Goal: Task Accomplishment & Management: Manage account settings

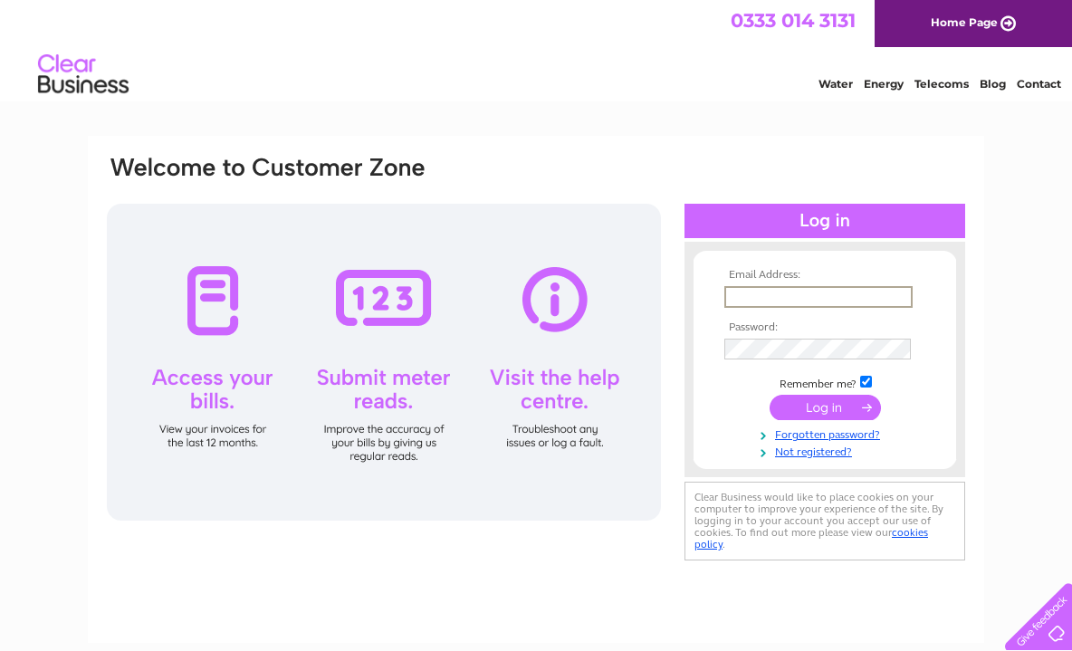
type input "[EMAIL_ADDRESS][DOMAIN_NAME]"
click at [825, 406] on input "submit" at bounding box center [825, 407] width 111 height 25
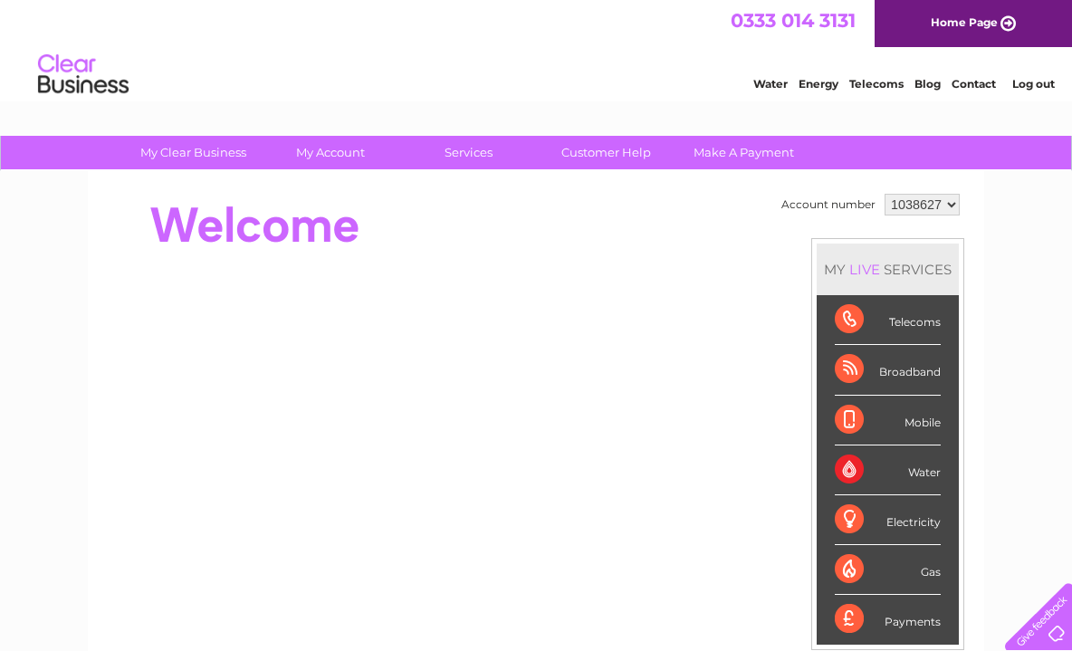
select select "1119803"
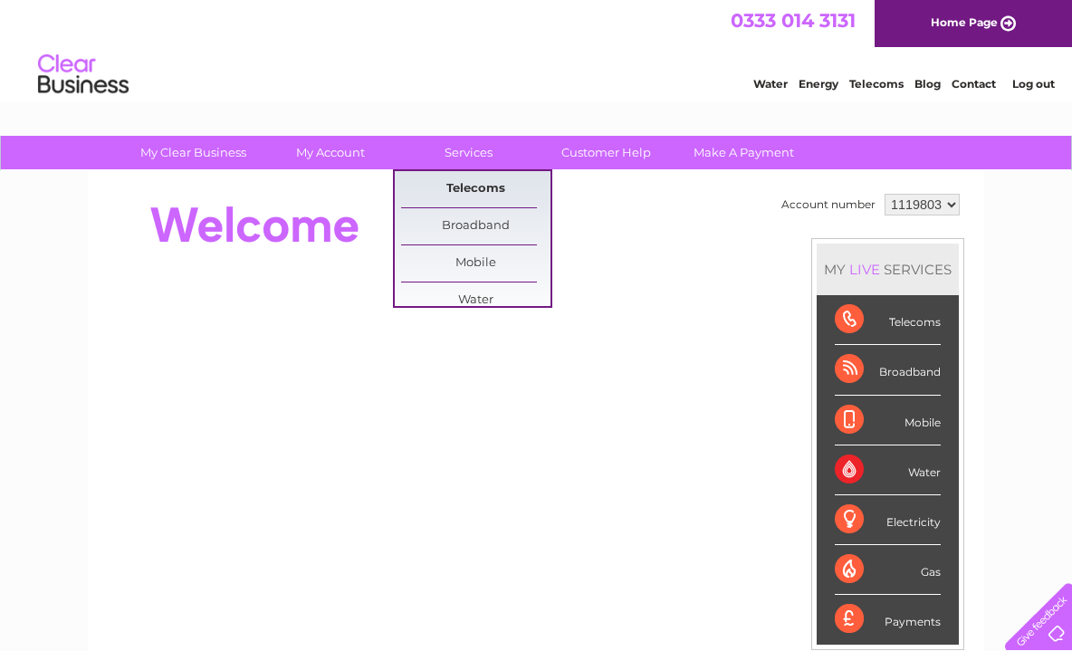
click at [477, 196] on div "My Clear Business Login Details My Details My Preferences Link Account My Accou…" at bounding box center [536, 645] width 1072 height 1018
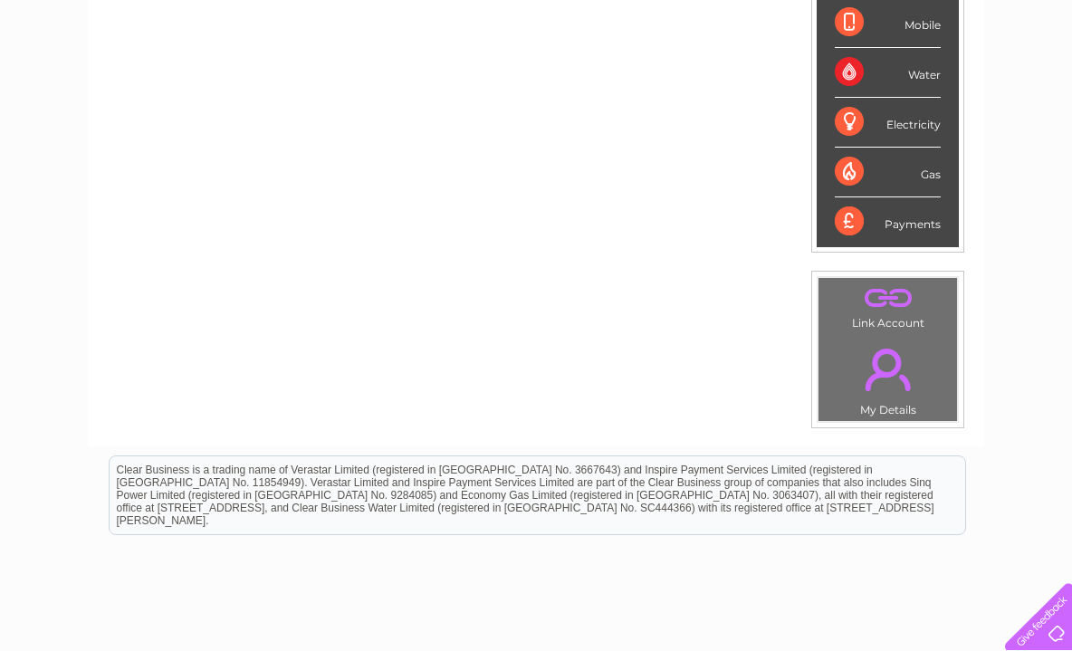
scroll to position [399, 0]
click at [881, 361] on link "." at bounding box center [887, 367] width 129 height 63
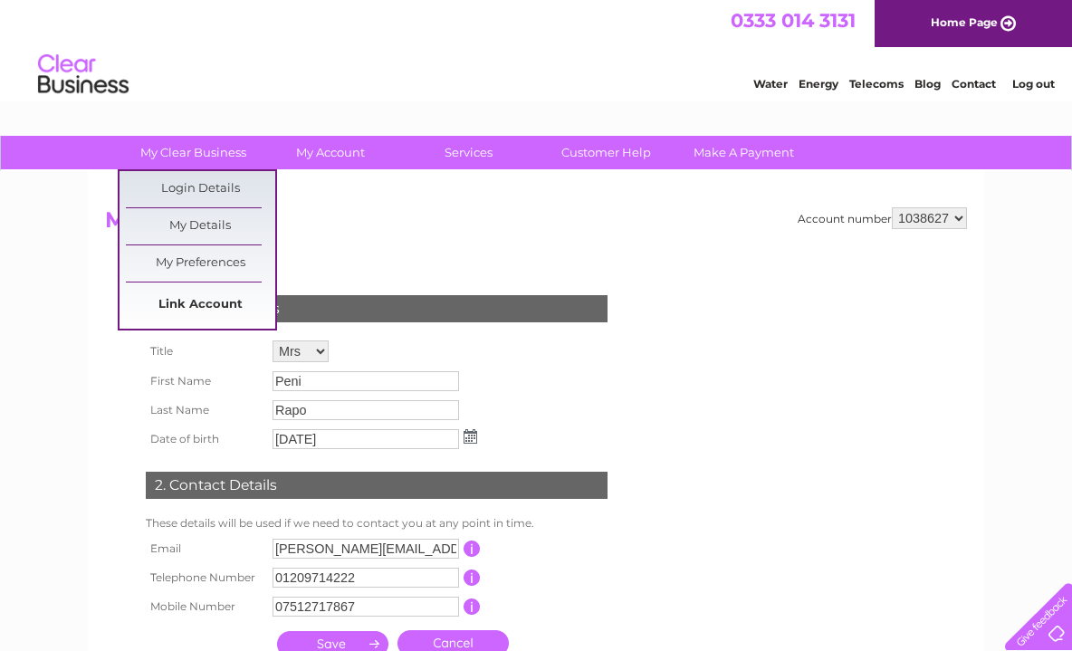
click at [198, 308] on link "Link Account" at bounding box center [200, 305] width 149 height 36
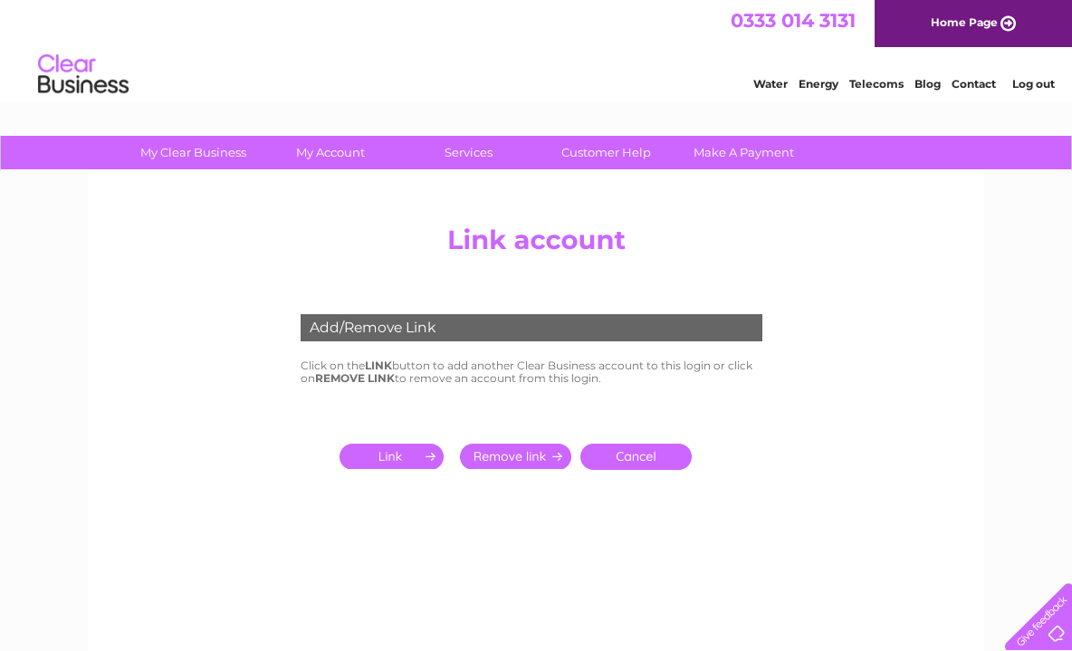
click at [398, 453] on input "submit" at bounding box center [395, 456] width 111 height 25
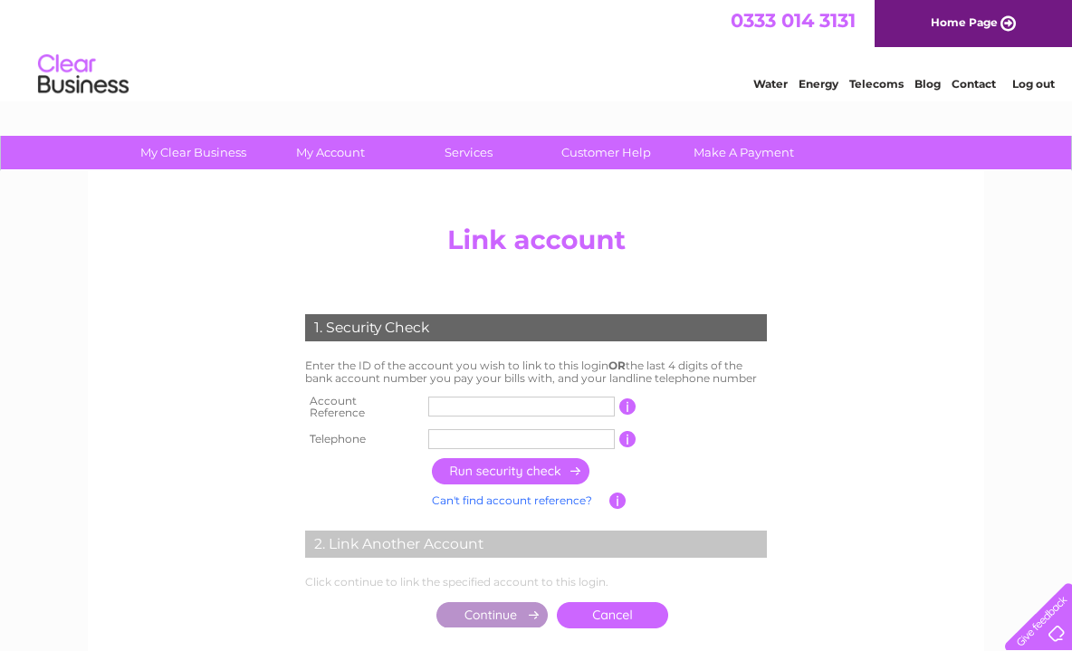
click at [458, 407] on input "text" at bounding box center [521, 407] width 187 height 20
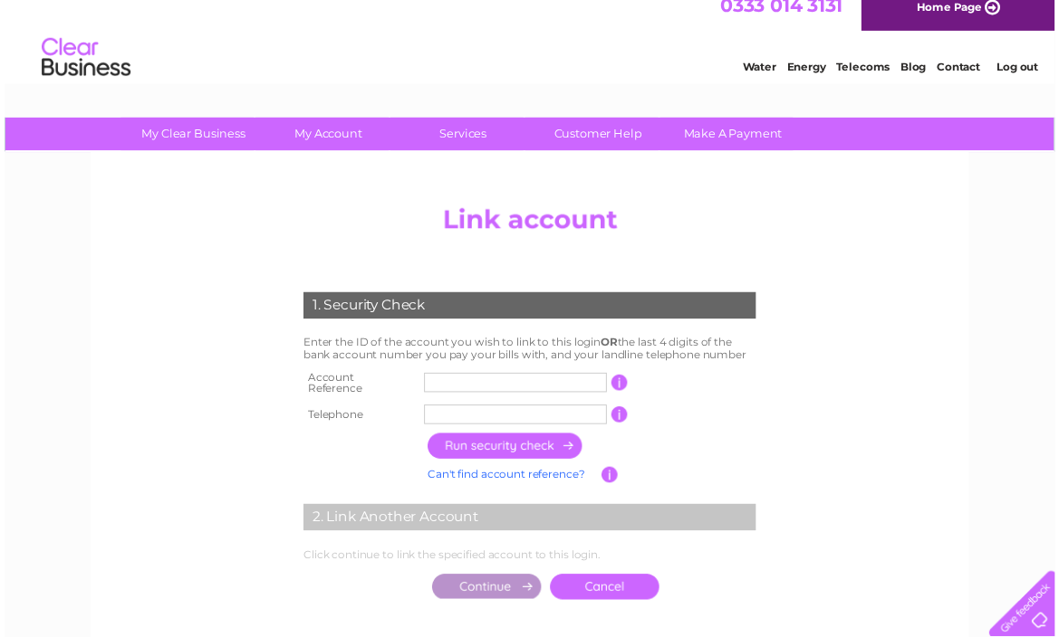
scroll to position [47, 0]
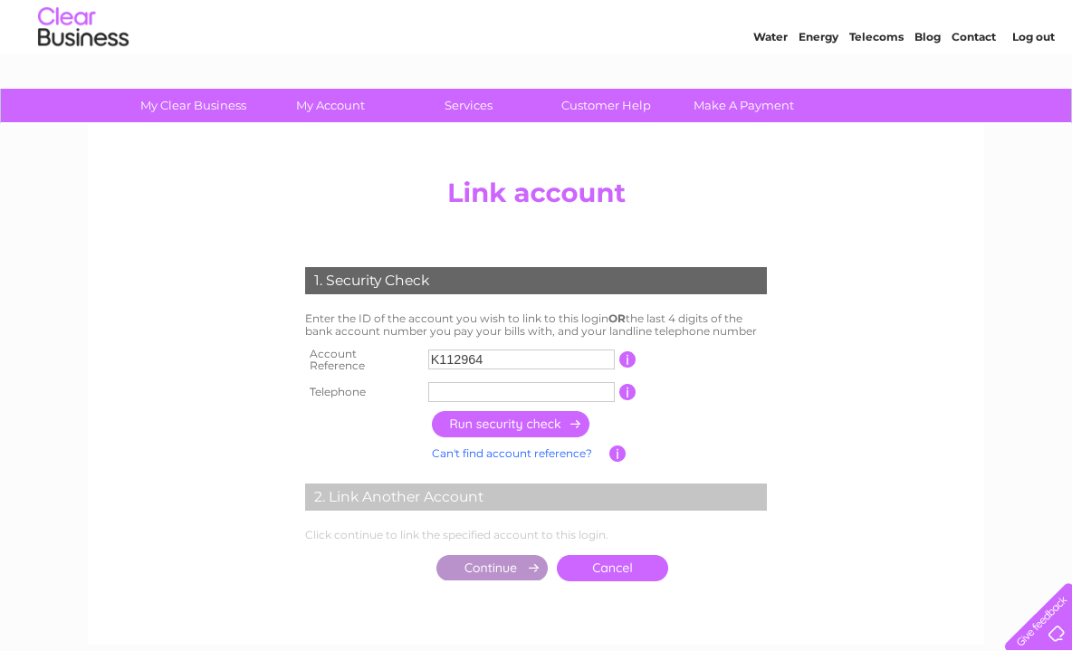
type input "K1129644"
drag, startPoint x: 504, startPoint y: 358, endPoint x: 424, endPoint y: 357, distance: 80.6
click at [424, 357] on td "K1129644" at bounding box center [522, 360] width 196 height 36
type input "2"
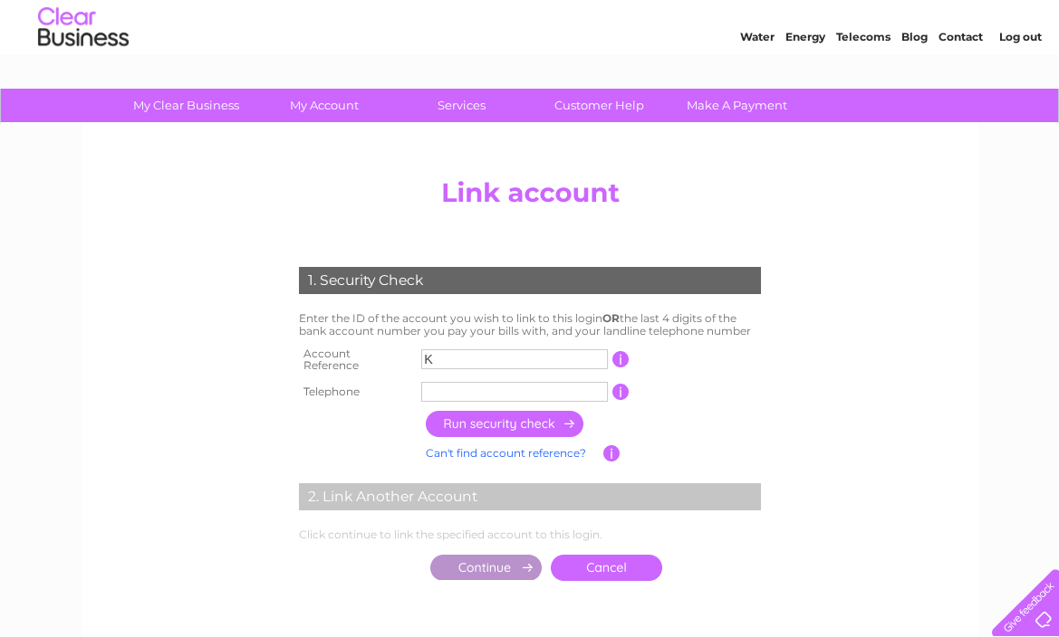
click at [622, 358] on input "button" at bounding box center [620, 359] width 17 height 16
click at [619, 351] on input "button" at bounding box center [620, 359] width 17 height 16
click at [503, 350] on input "K" at bounding box center [514, 360] width 187 height 20
type input "K1129644"
click at [461, 382] on input "text" at bounding box center [514, 392] width 187 height 20
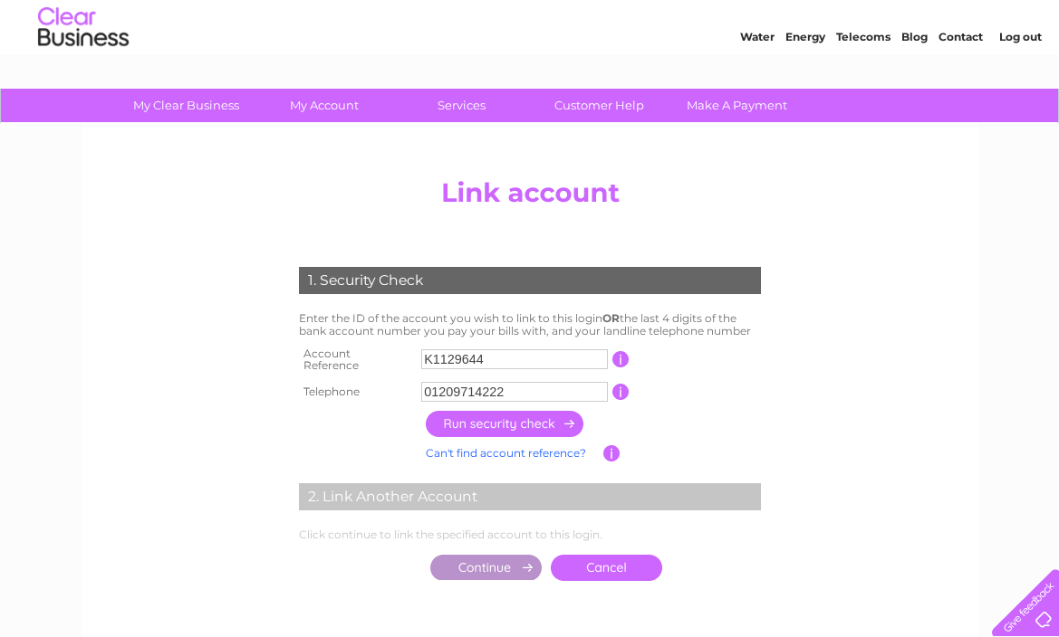
type input "01209714222"
click at [509, 418] on input "button" at bounding box center [505, 424] width 159 height 26
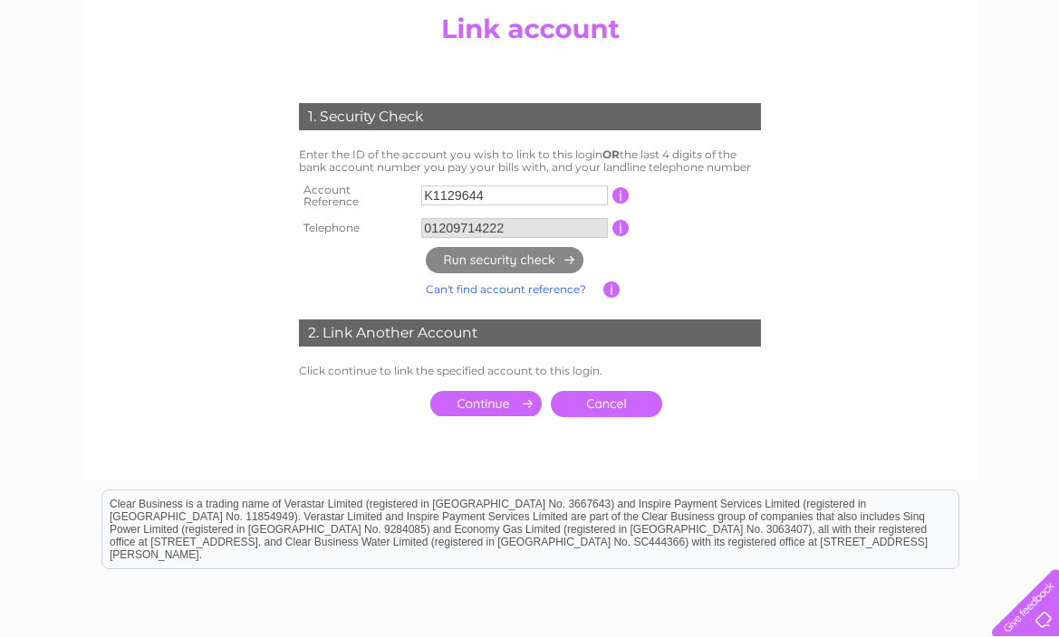
scroll to position [213, 0]
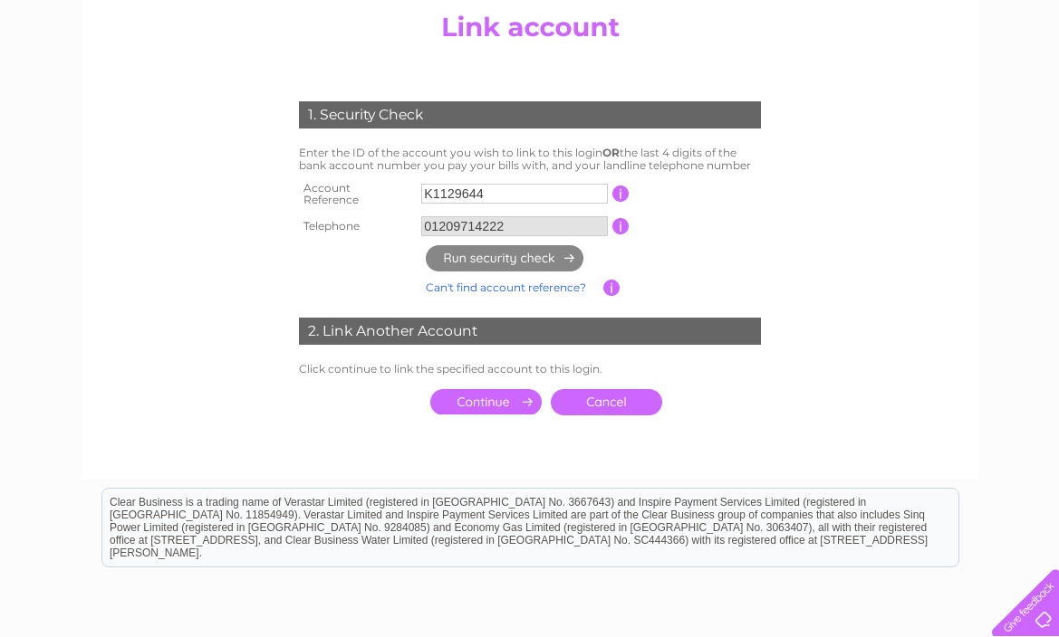
click at [609, 281] on input "button" at bounding box center [611, 288] width 17 height 16
click at [529, 186] on input "K1129644" at bounding box center [514, 194] width 187 height 20
click at [504, 389] on input "submit" at bounding box center [485, 401] width 111 height 25
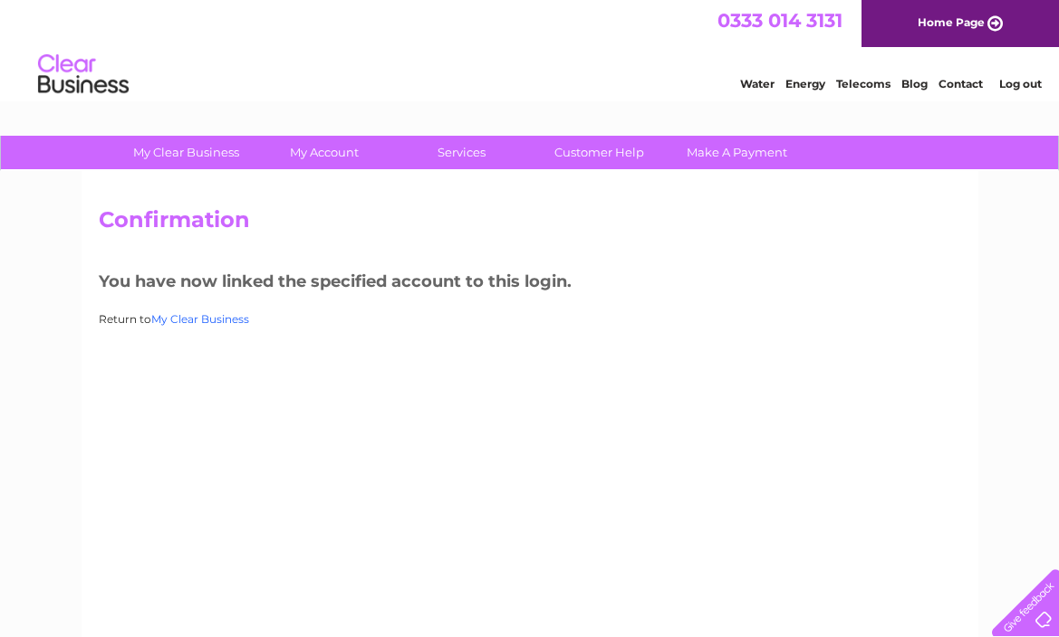
click at [216, 319] on link "My Clear Business" at bounding box center [200, 319] width 98 height 14
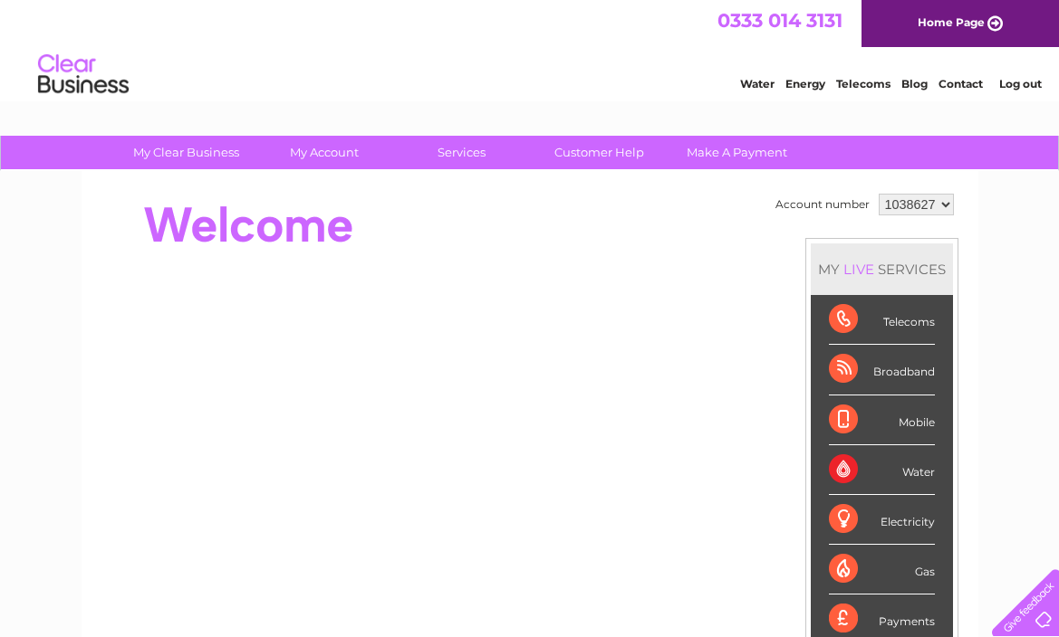
select select "1129644"
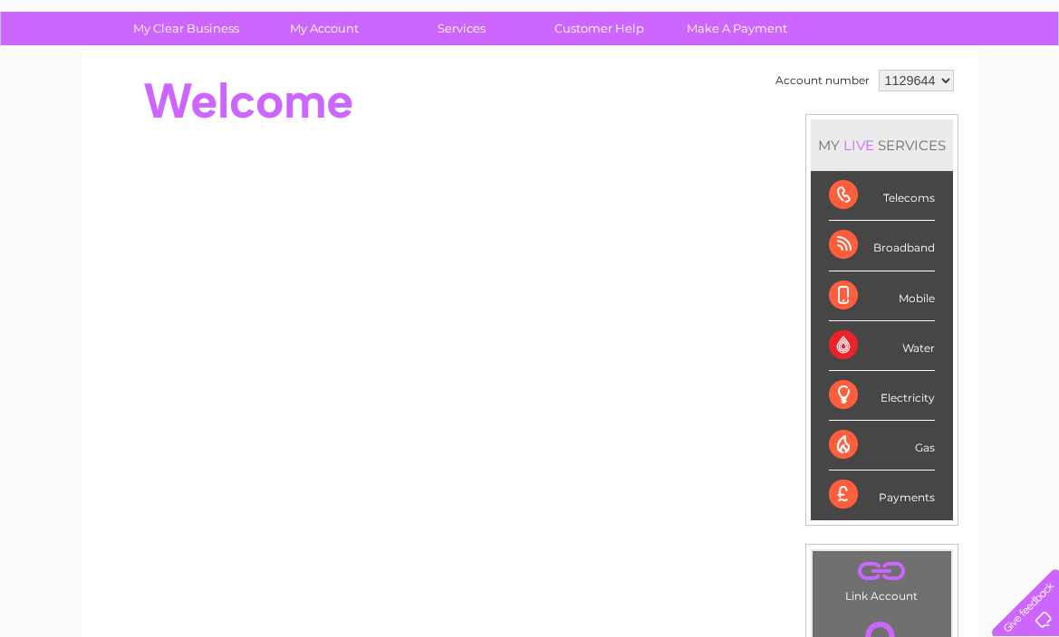
scroll to position [120, 0]
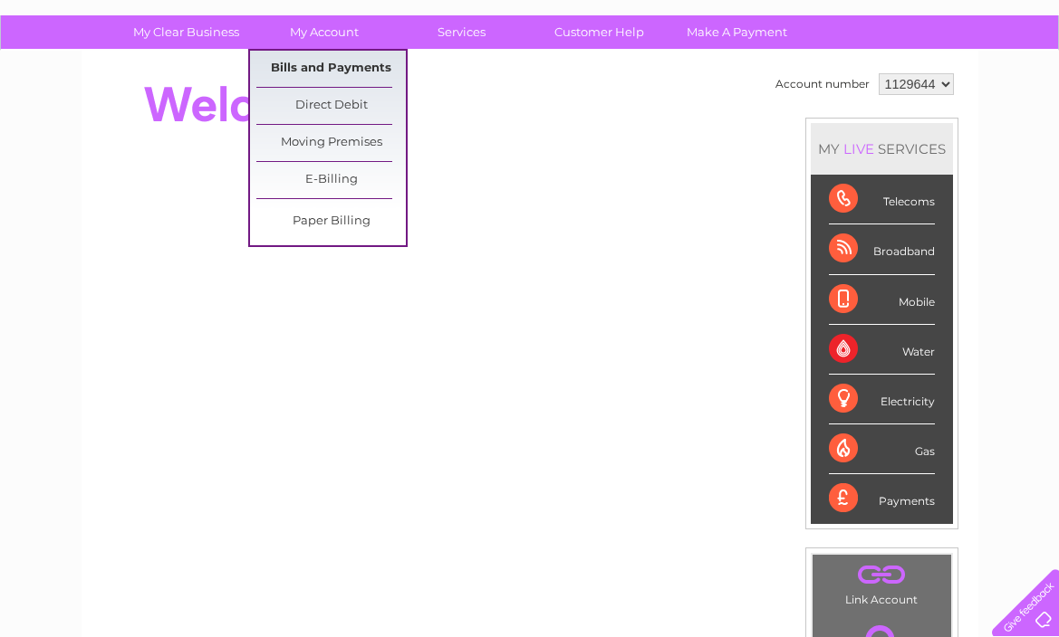
click at [322, 64] on link "Bills and Payments" at bounding box center [330, 69] width 149 height 36
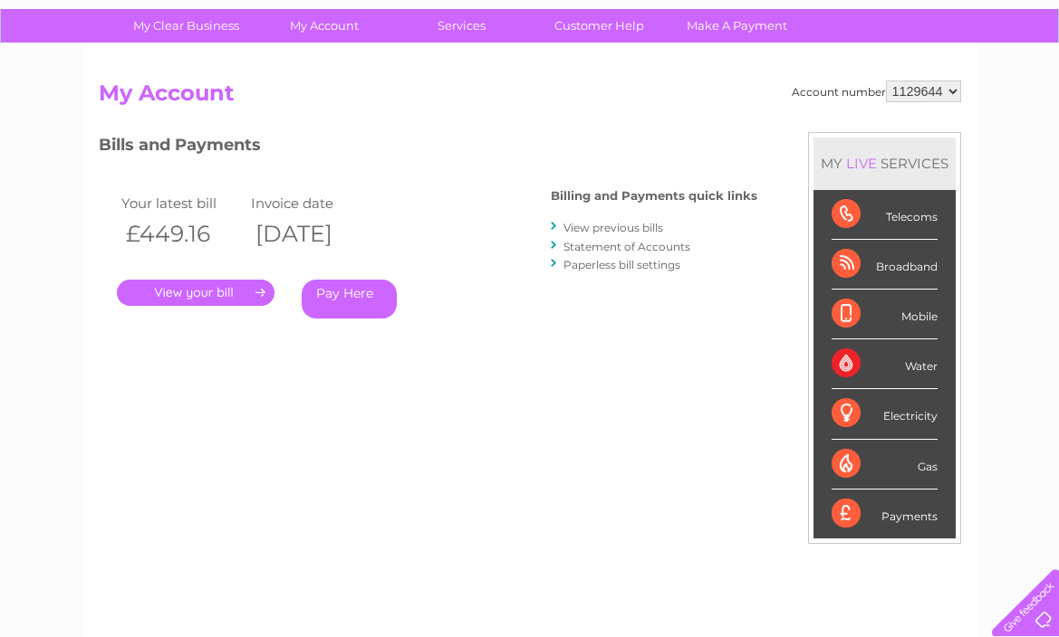
scroll to position [130, 0]
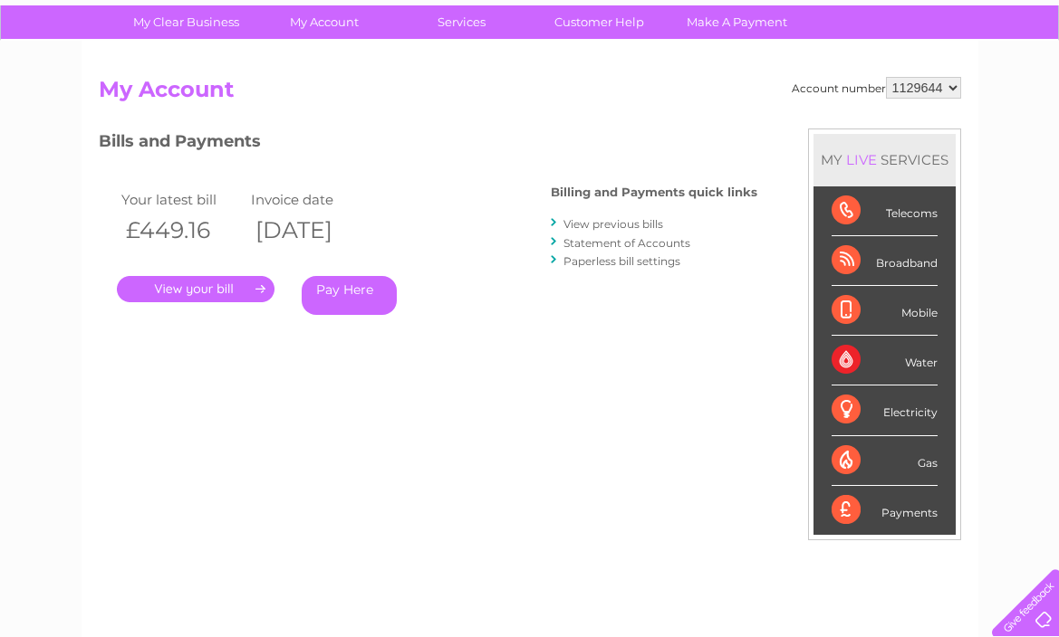
click at [613, 224] on link "View previous bills" at bounding box center [613, 224] width 100 height 14
click at [594, 224] on link "View previous bills" at bounding box center [613, 224] width 100 height 14
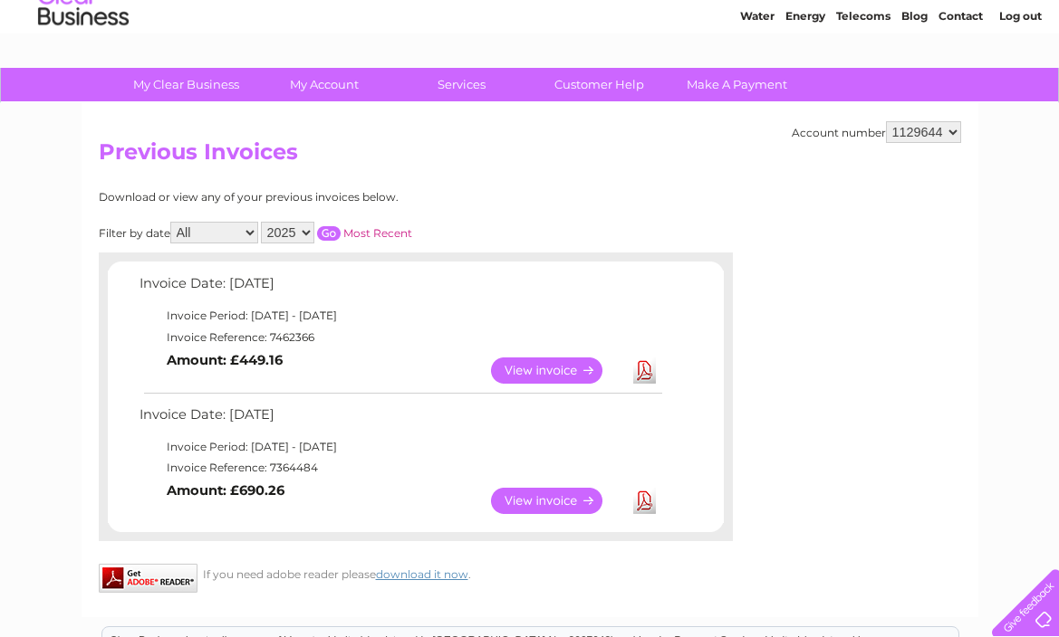
scroll to position [72, 0]
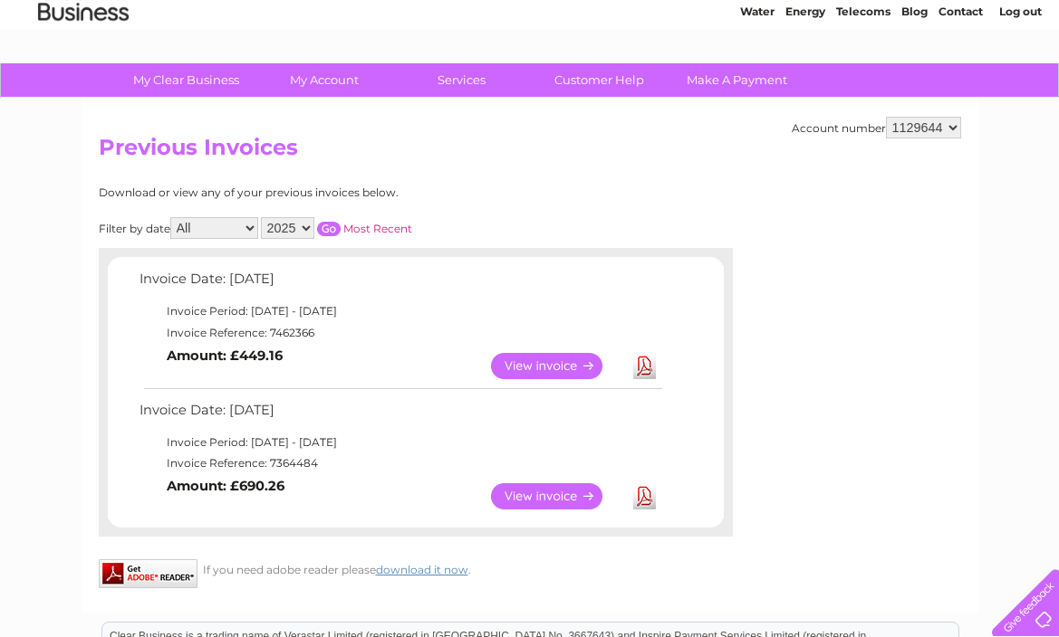
click at [406, 225] on link "Most Recent" at bounding box center [377, 229] width 69 height 14
